Goal: Complete application form: Complete application form

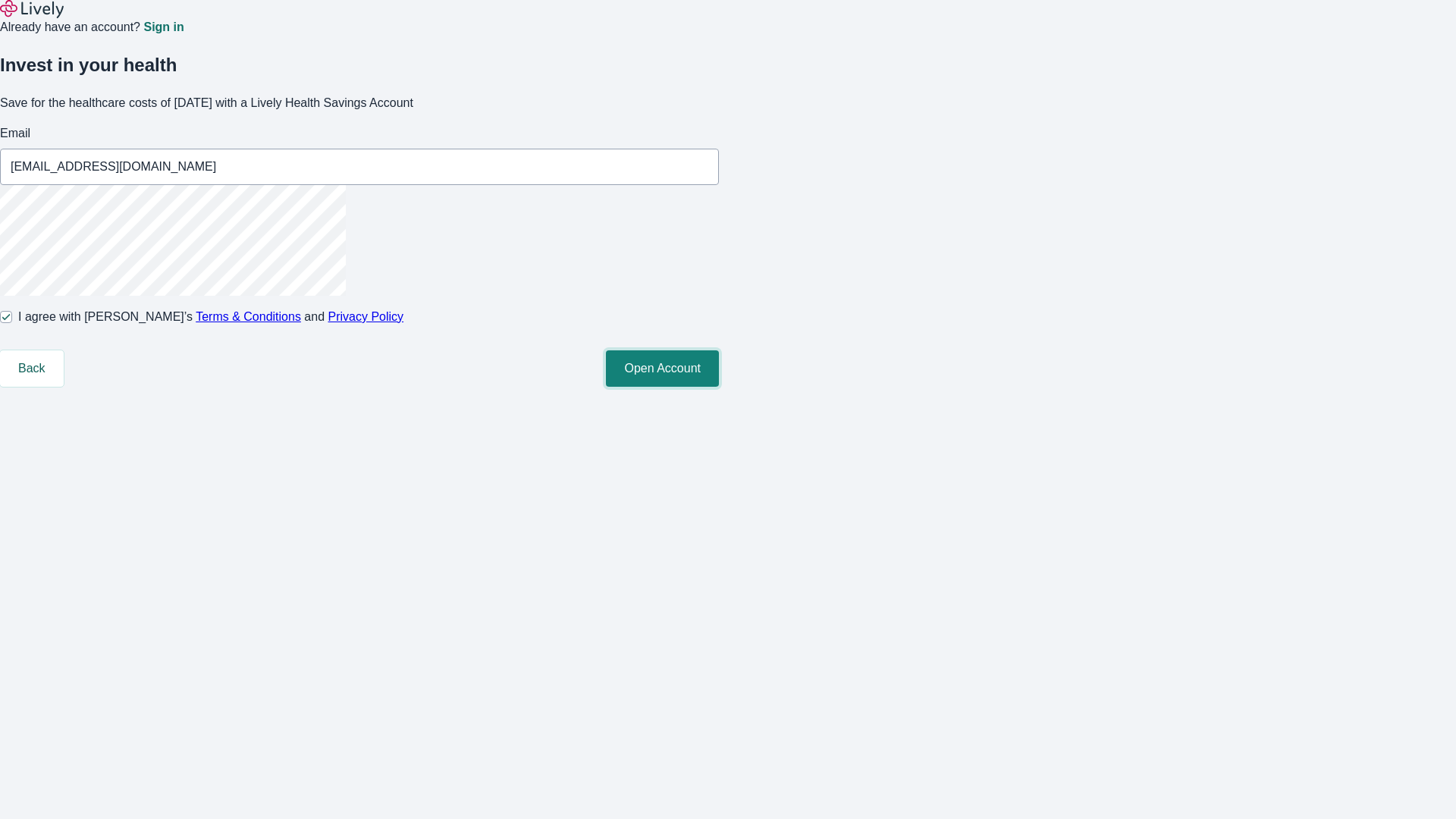
click at [719, 387] on button "Open Account" at bounding box center [662, 369] width 113 height 36
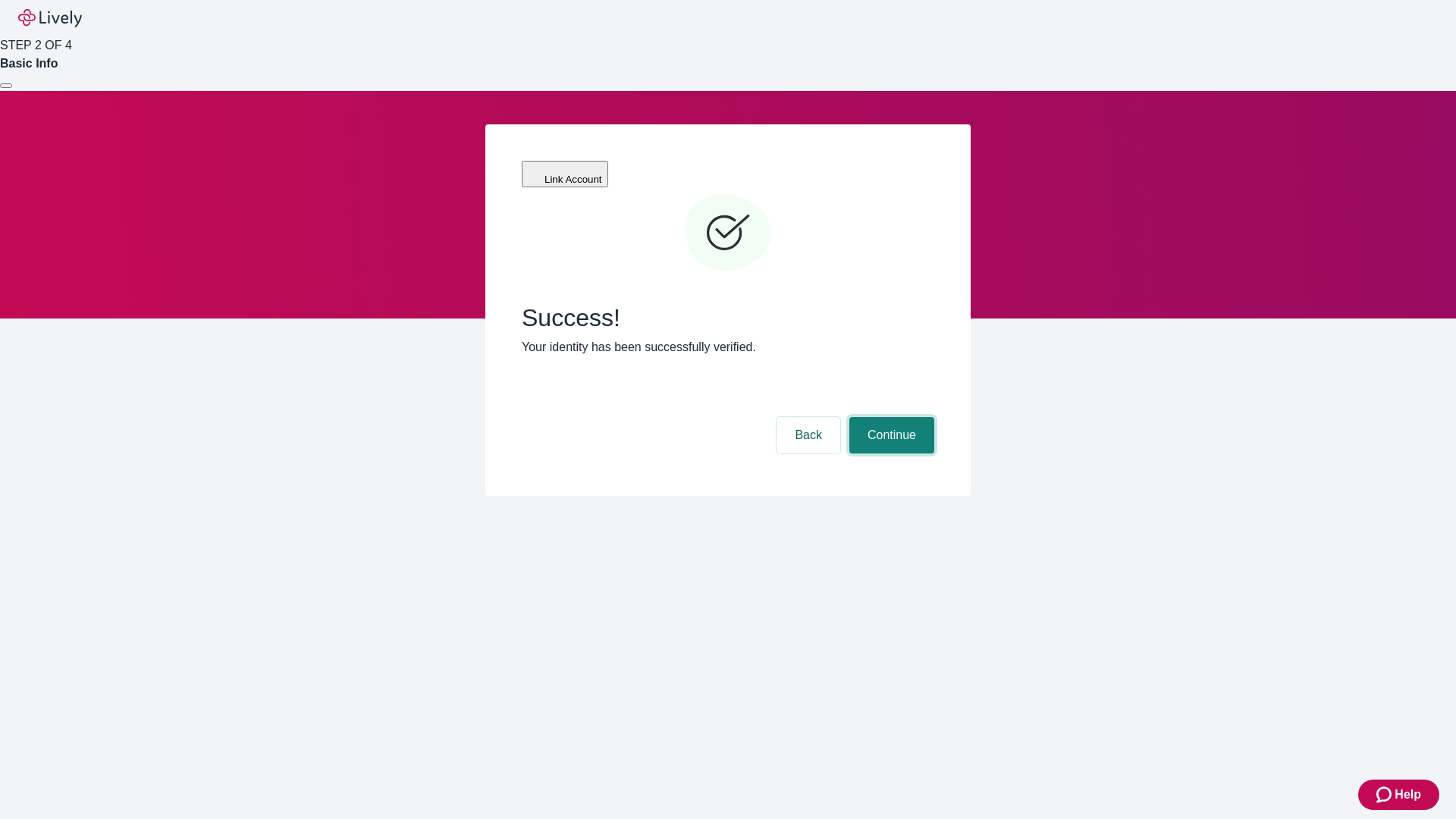
click at [890, 417] on button "Continue" at bounding box center [892, 435] width 85 height 36
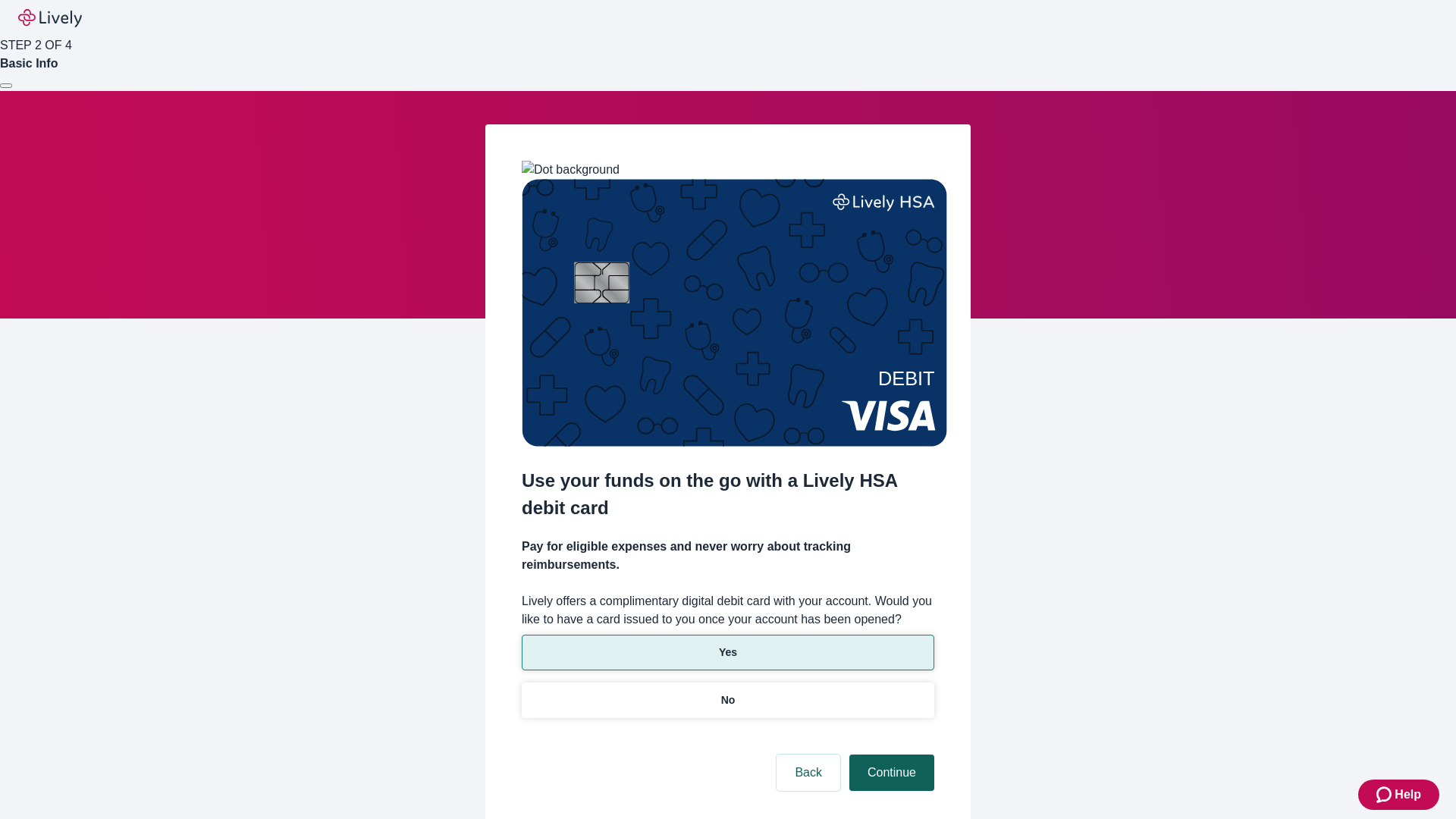
click at [728, 645] on p "Yes" at bounding box center [728, 652] width 18 height 16
click at [890, 755] on button "Continue" at bounding box center [892, 773] width 85 height 36
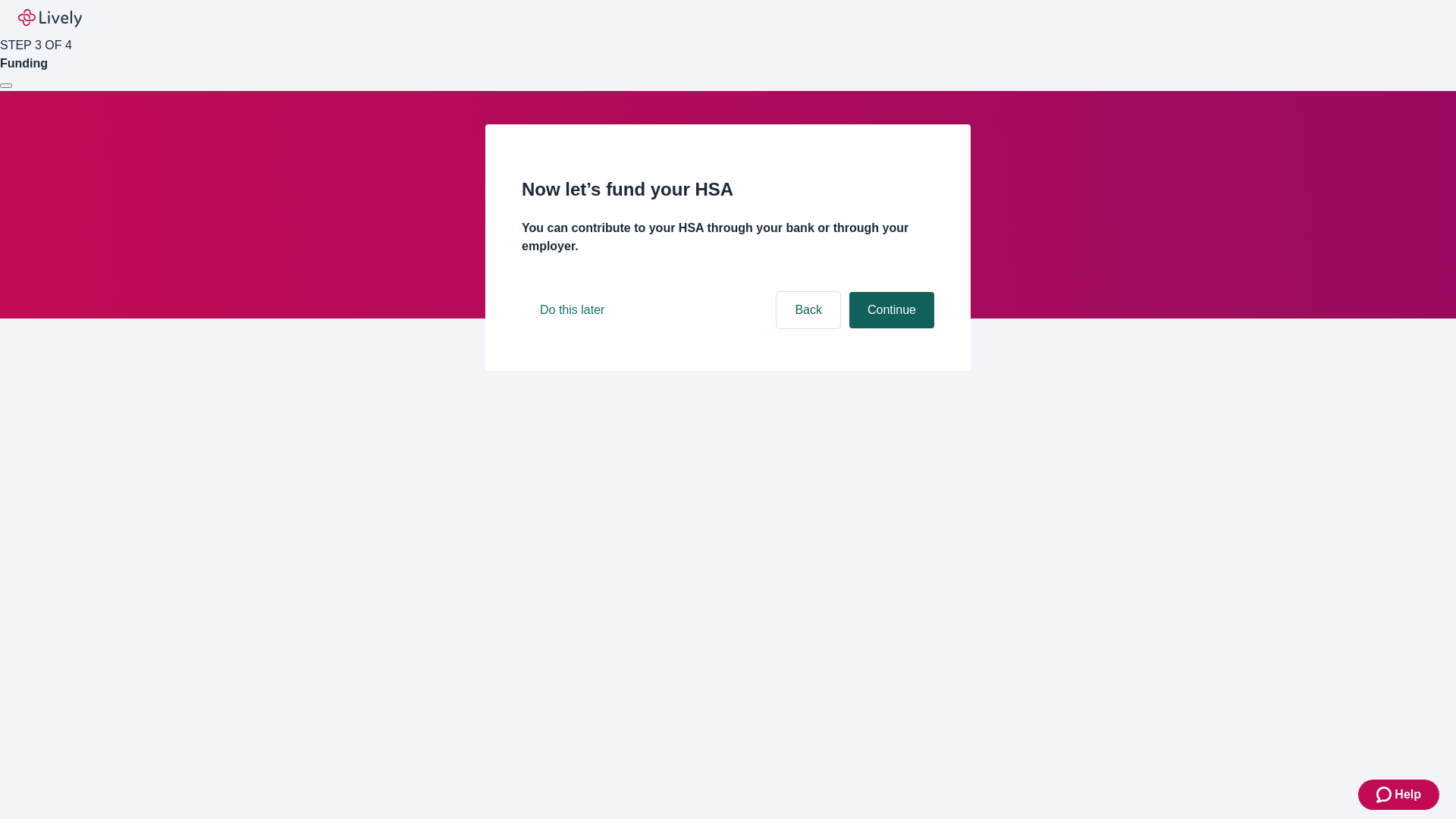
click at [890, 328] on button "Continue" at bounding box center [892, 310] width 85 height 36
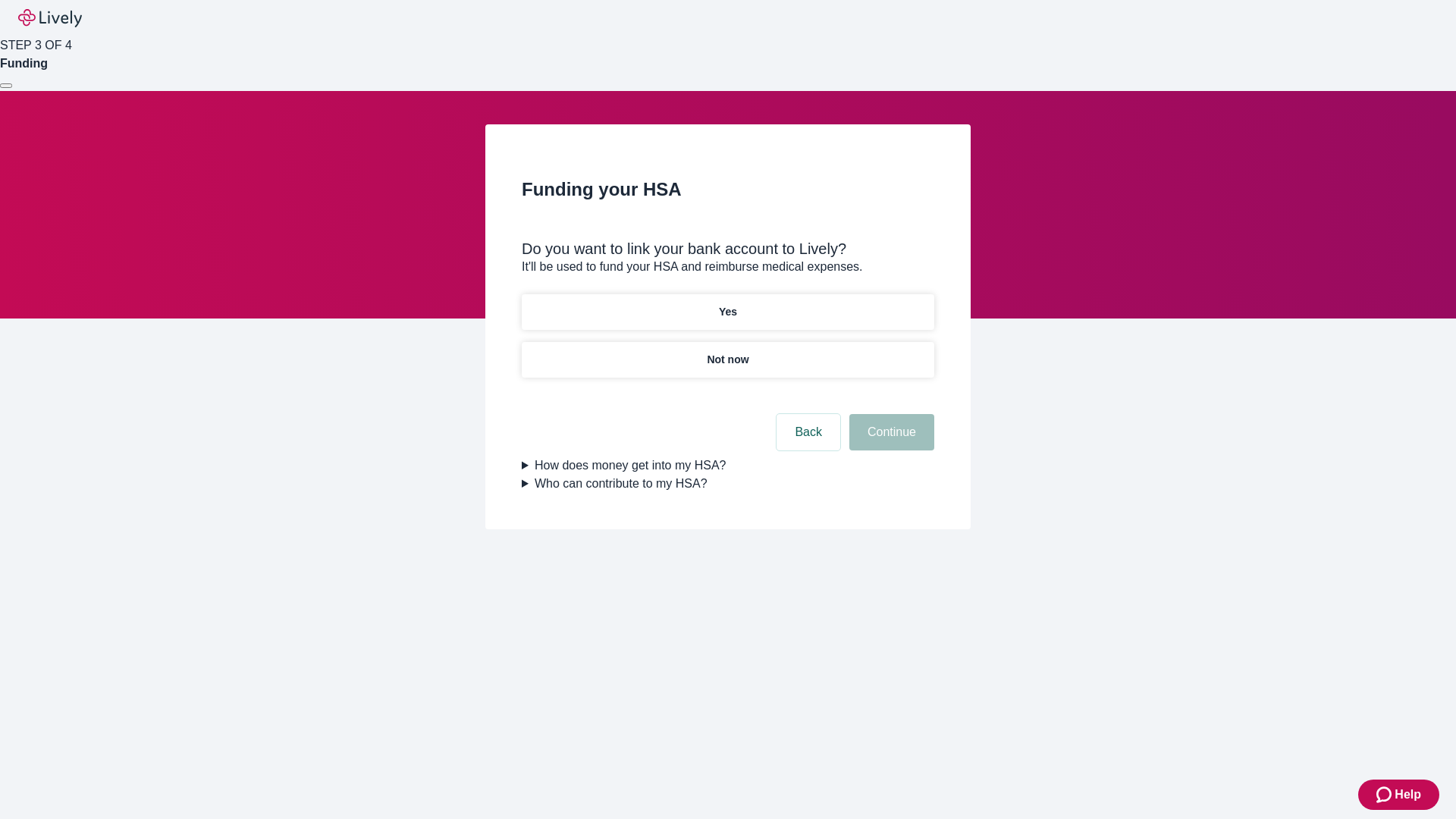
click at [728, 352] on p "Not now" at bounding box center [728, 359] width 42 height 16
click at [890, 441] on button "Continue" at bounding box center [892, 432] width 85 height 36
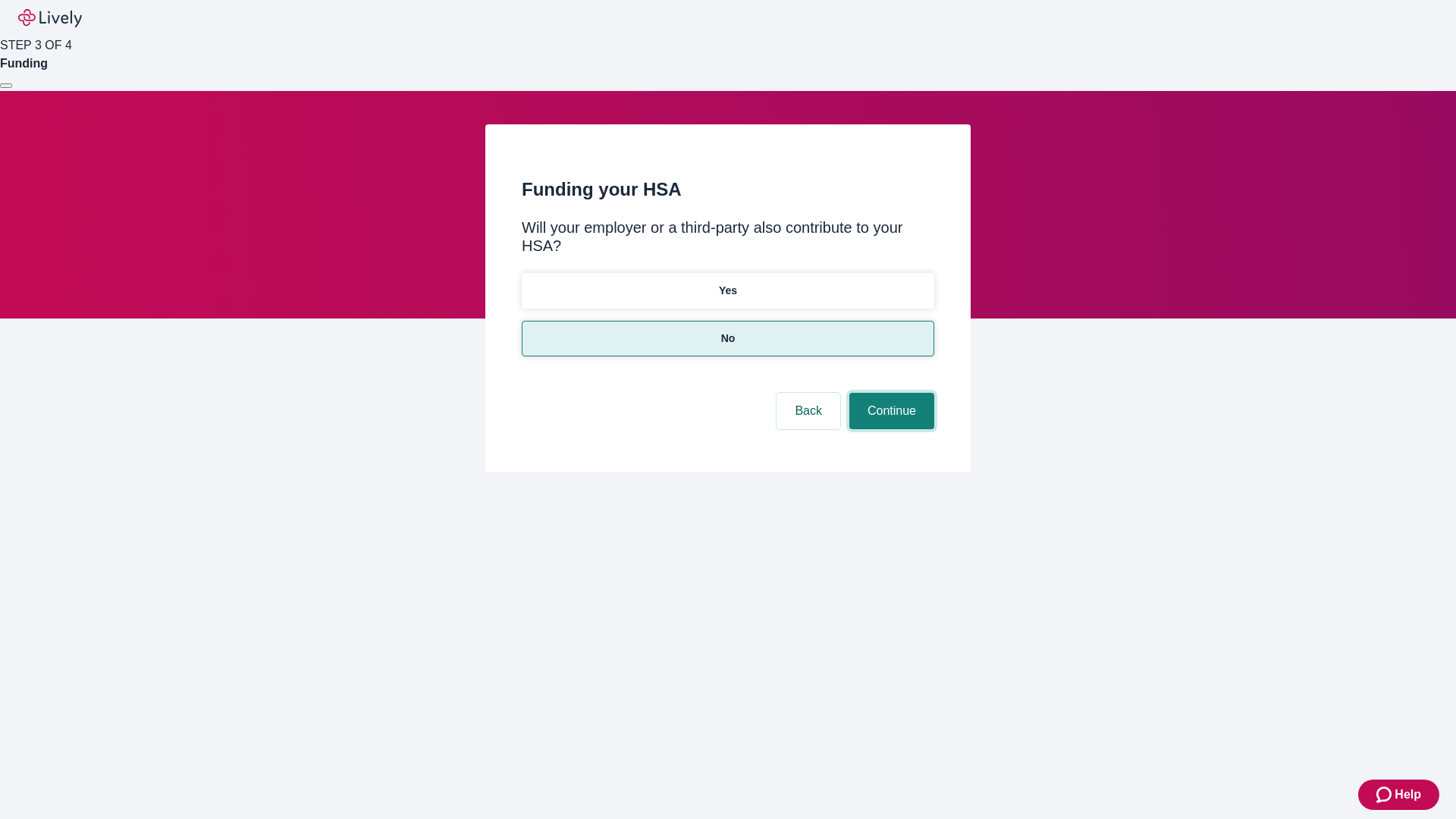
click at [890, 393] on button "Continue" at bounding box center [892, 411] width 85 height 36
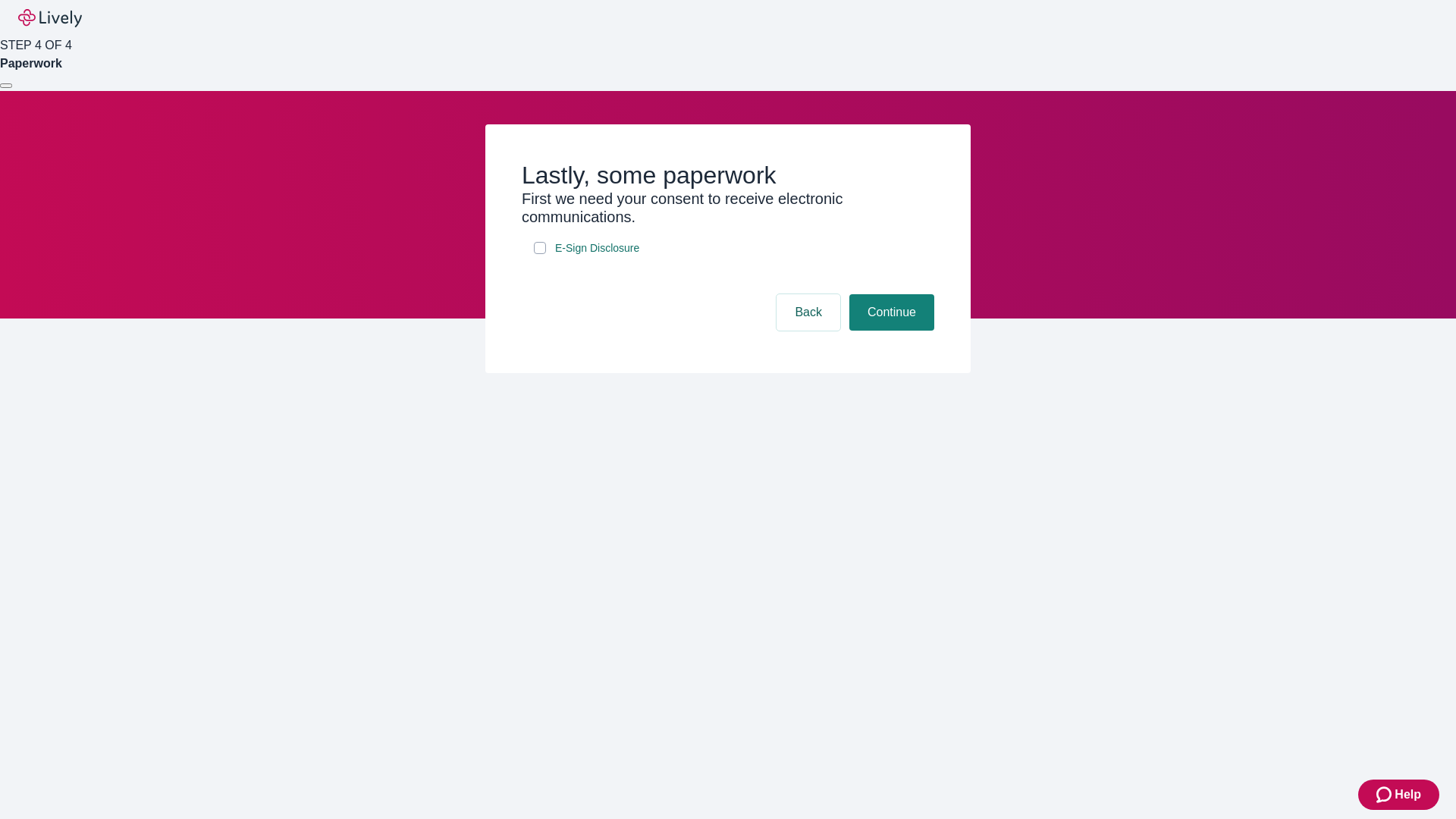
click at [540, 254] on input "E-Sign Disclosure" at bounding box center [540, 248] width 12 height 12
checkbox input "true"
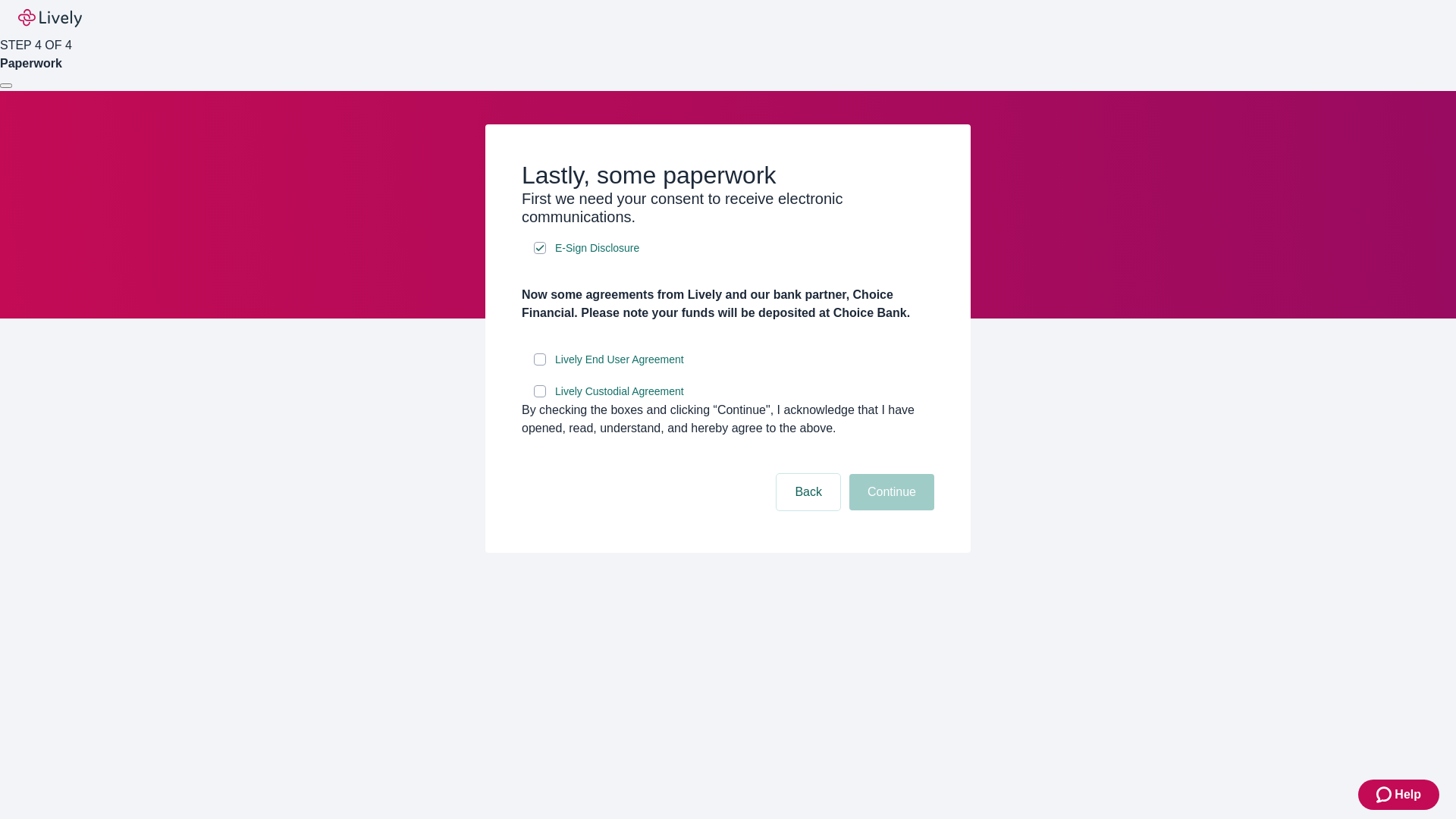
click at [540, 366] on input "Lively End User Agreement" at bounding box center [540, 359] width 12 height 12
checkbox input "true"
click at [540, 397] on input "Lively Custodial Agreement" at bounding box center [540, 391] width 12 height 12
checkbox input "true"
click at [890, 510] on button "Continue" at bounding box center [892, 492] width 85 height 36
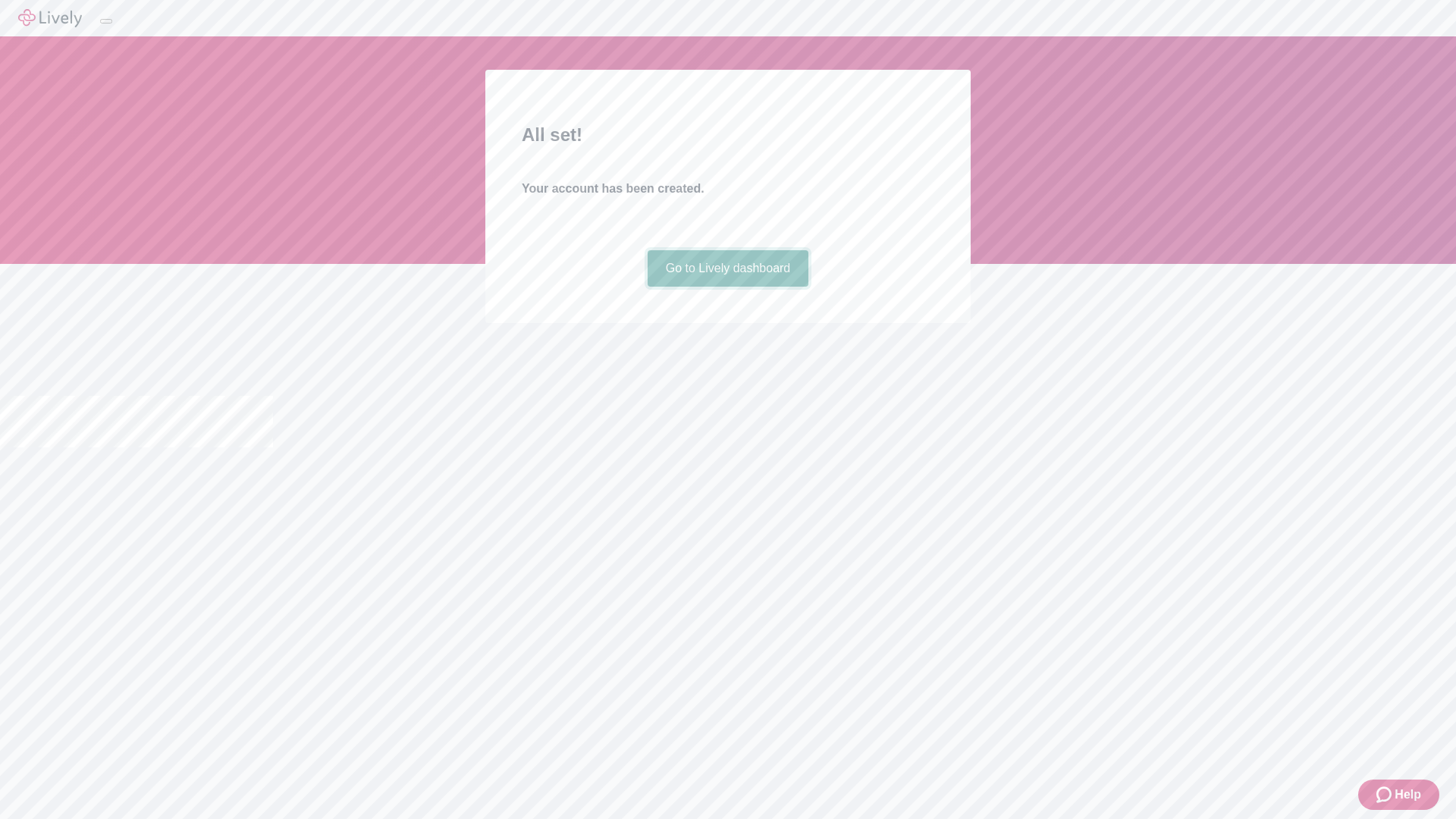
click at [728, 287] on link "Go to Lively dashboard" at bounding box center [728, 268] width 162 height 36
